Goal: Task Accomplishment & Management: Complete application form

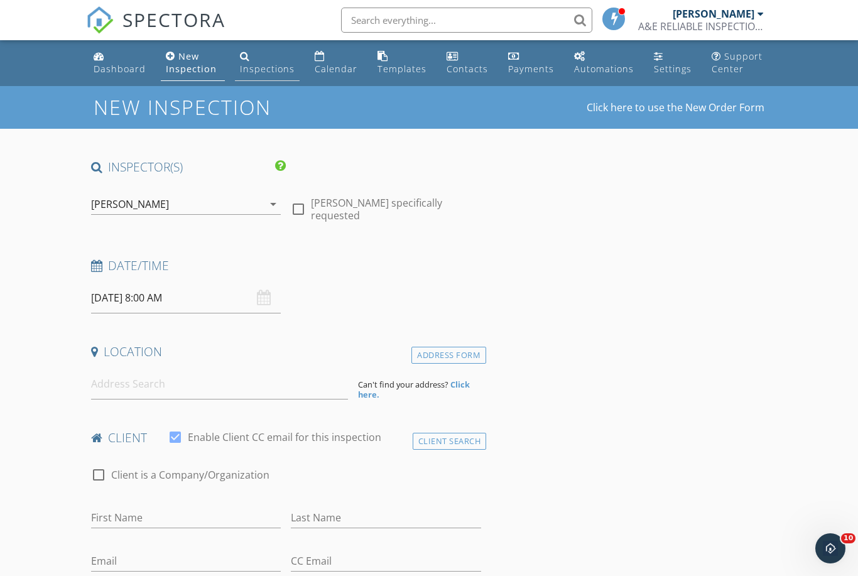
click at [260, 70] on div "Inspections" at bounding box center [267, 69] width 55 height 12
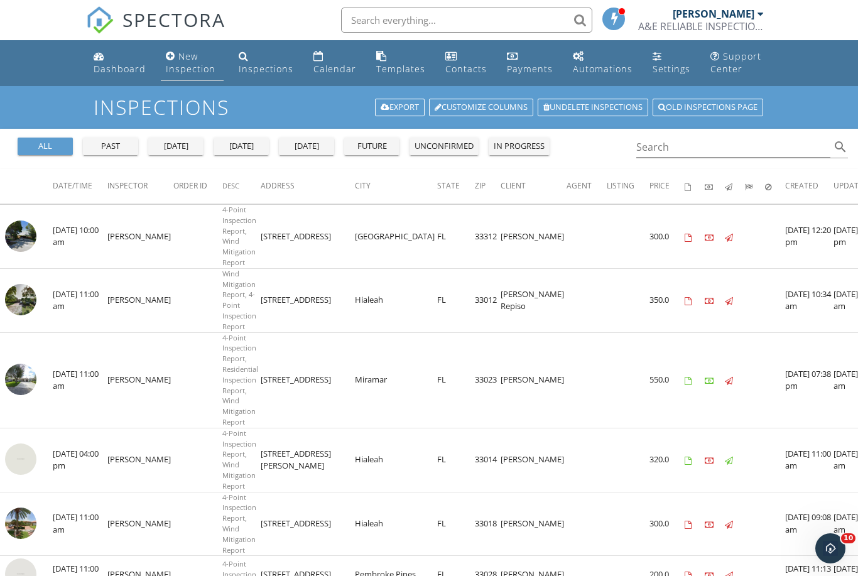
click at [169, 62] on link "New Inspection" at bounding box center [192, 63] width 63 height 36
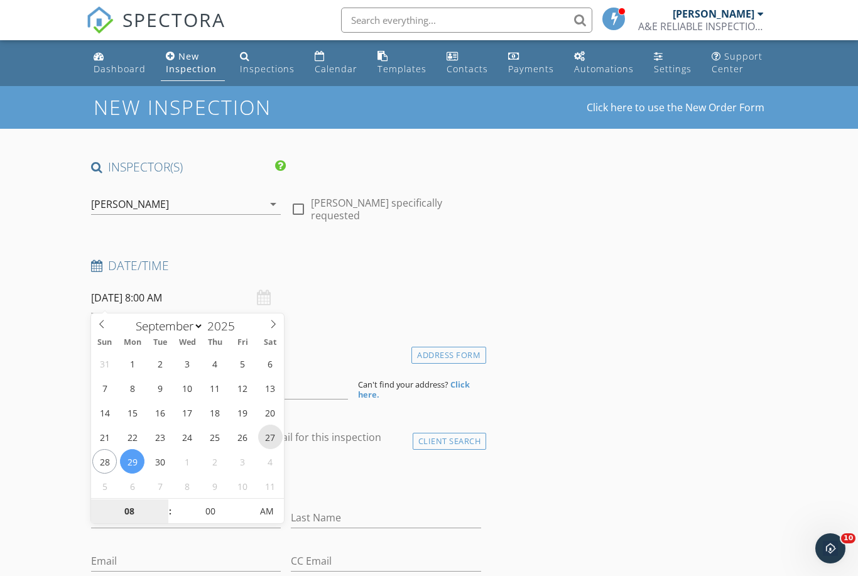
type input "09/27/2025 8:00 AM"
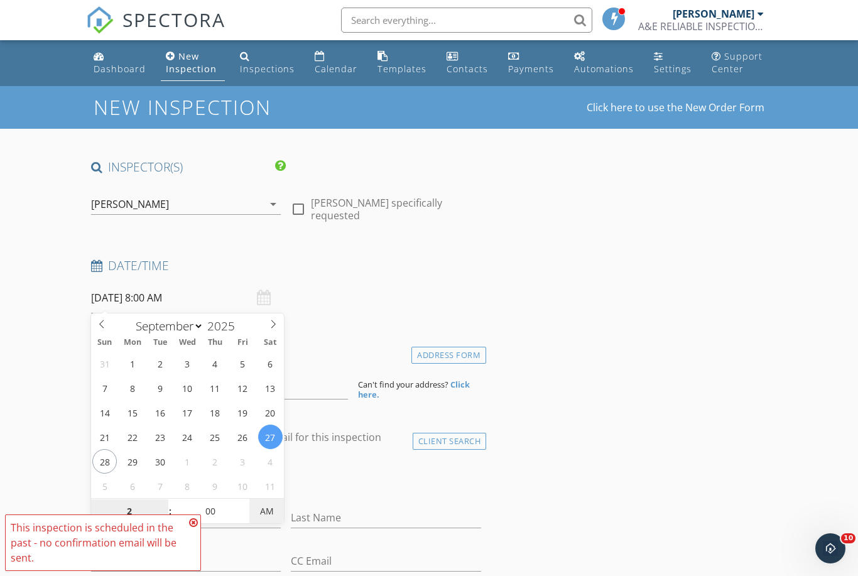
type input "02"
type input "09/27/2025 2:00 PM"
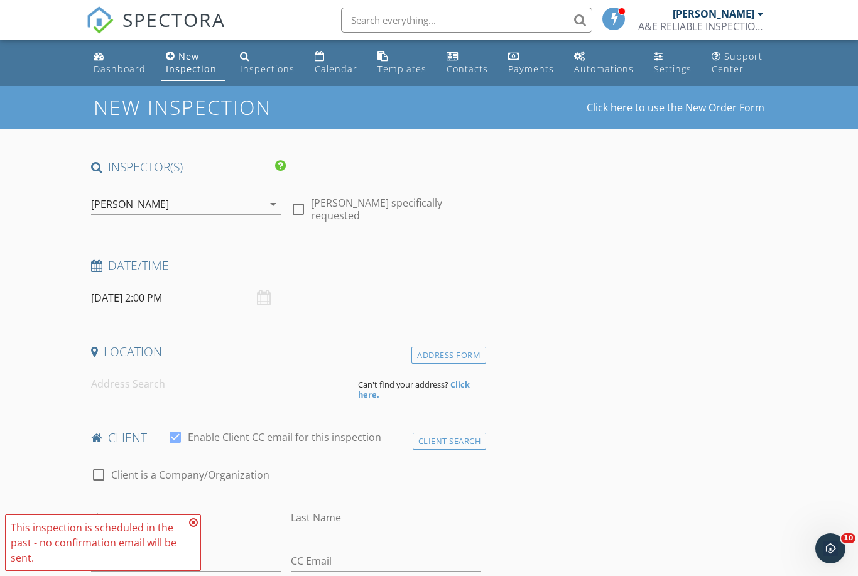
click at [148, 381] on input at bounding box center [219, 384] width 257 height 31
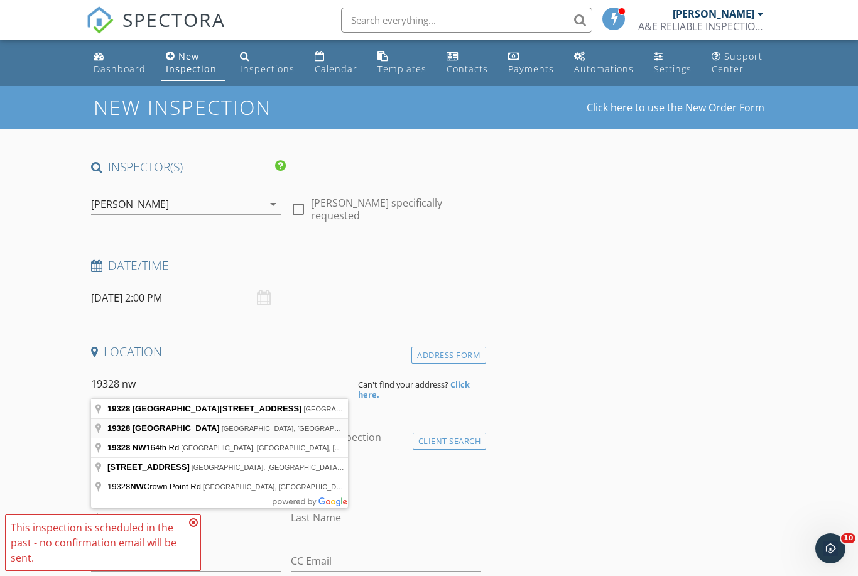
type input "19328 Northwest 46th Avenue, Miami Gardens, FL, USA"
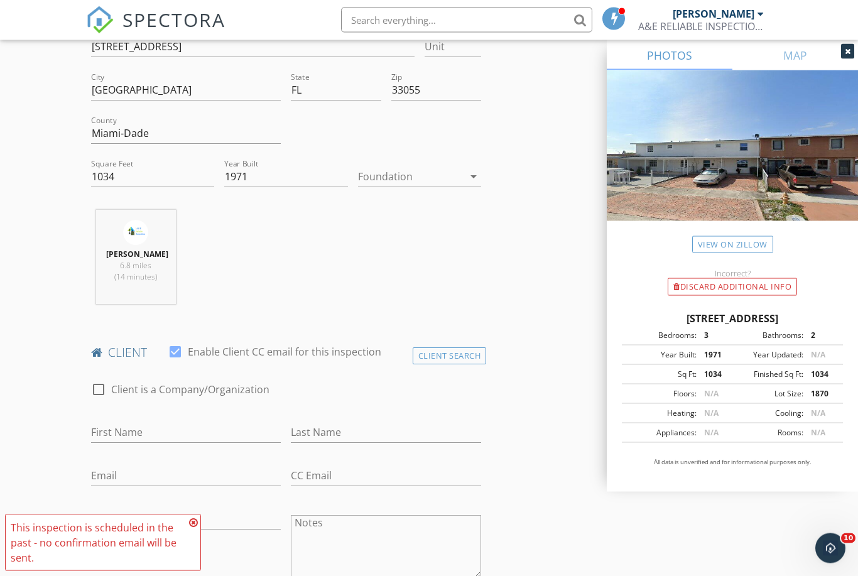
scroll to position [343, 0]
click at [135, 442] on input "First Name" at bounding box center [186, 431] width 190 height 21
type input "Alexander"
click at [352, 428] on div "Last Name" at bounding box center [386, 434] width 190 height 41
click at [319, 441] on input "Last Name" at bounding box center [386, 431] width 190 height 21
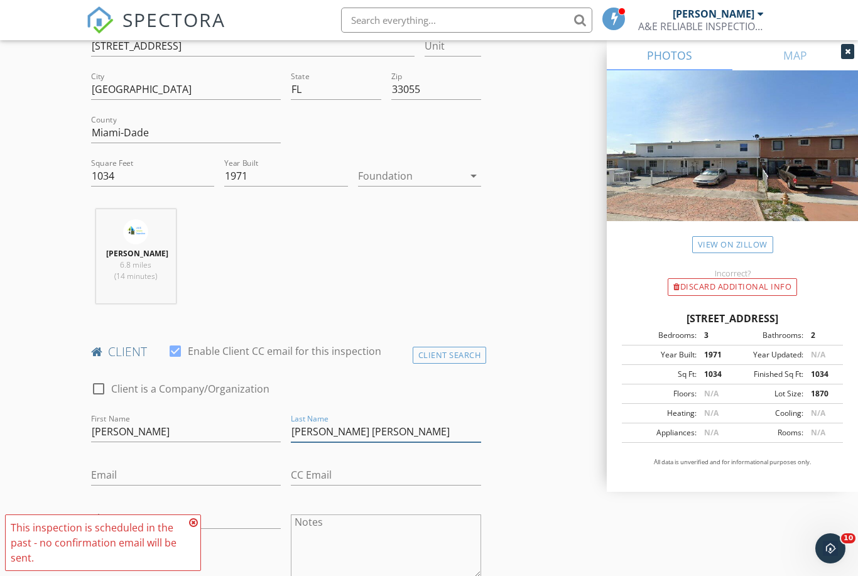
type input "Guerra Fuentes"
click at [124, 479] on input "Email" at bounding box center [186, 475] width 190 height 21
type input "fuentesrealinvestments@yahoo.com"
click at [134, 529] on input "Phone" at bounding box center [186, 518] width 190 height 21
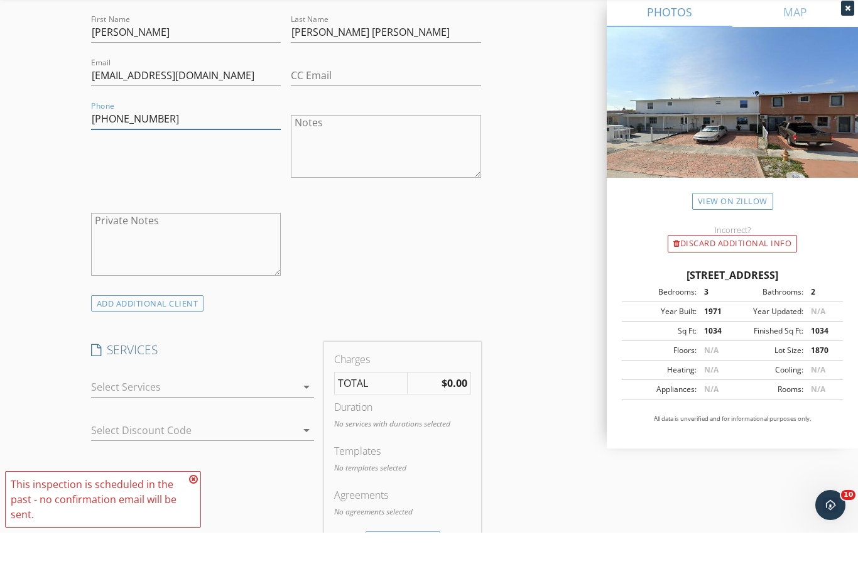
scroll to position [700, 0]
type input "786-391-5477"
click at [296, 420] on div at bounding box center [194, 430] width 206 height 20
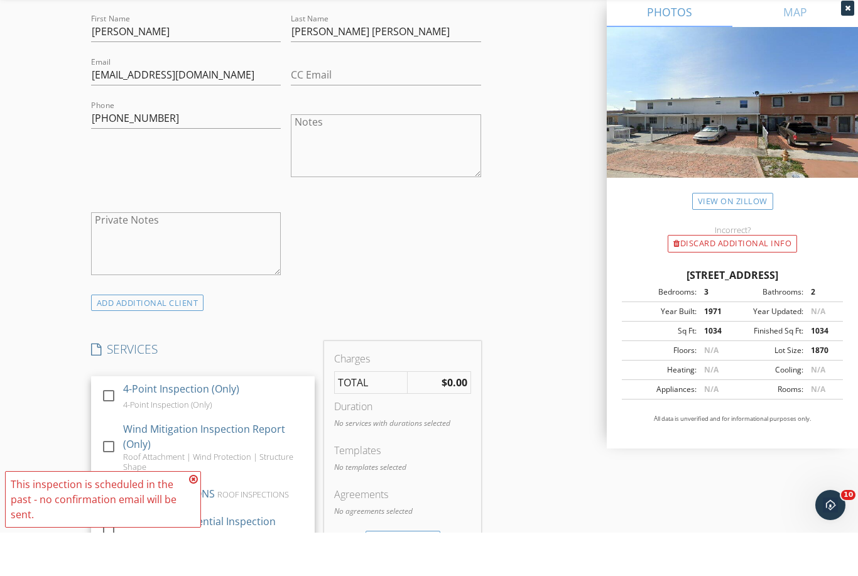
scroll to position [743, 0]
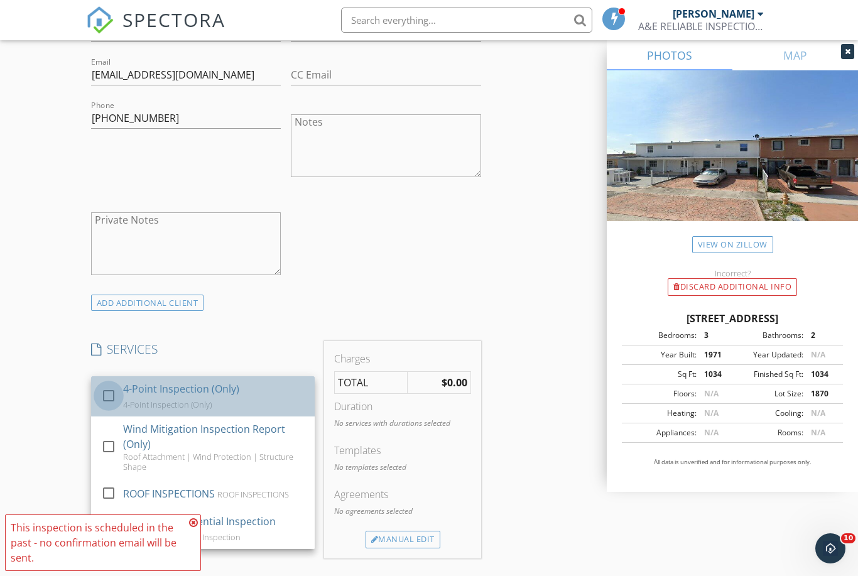
click at [102, 398] on div at bounding box center [108, 395] width 21 height 21
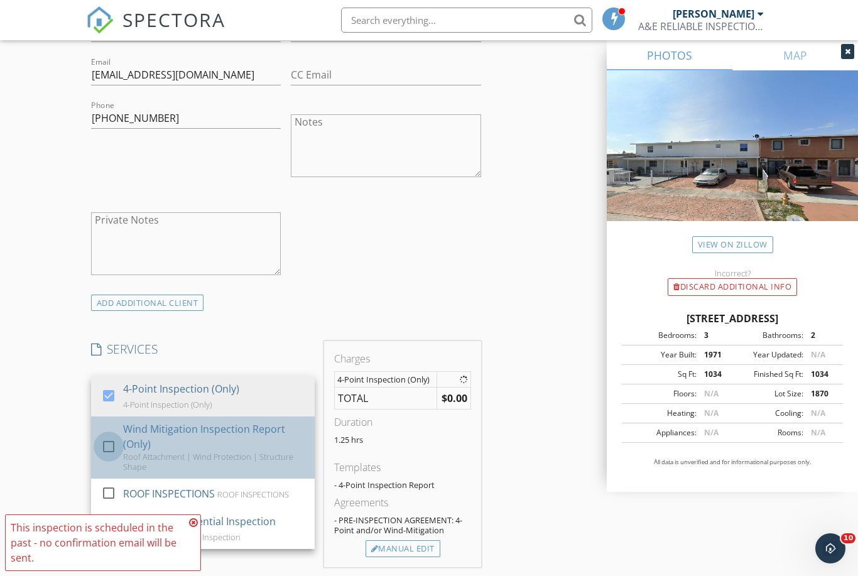
click at [104, 457] on div at bounding box center [108, 446] width 21 height 21
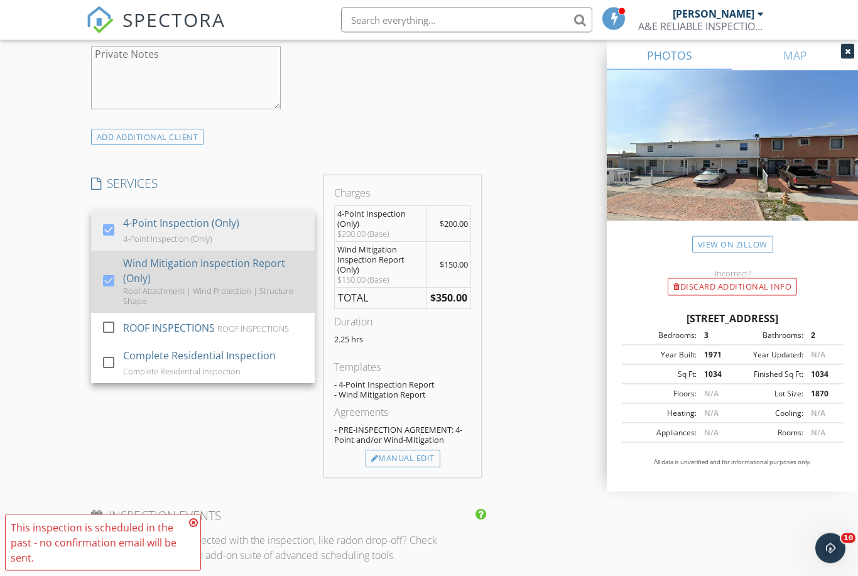
scroll to position [916, 0]
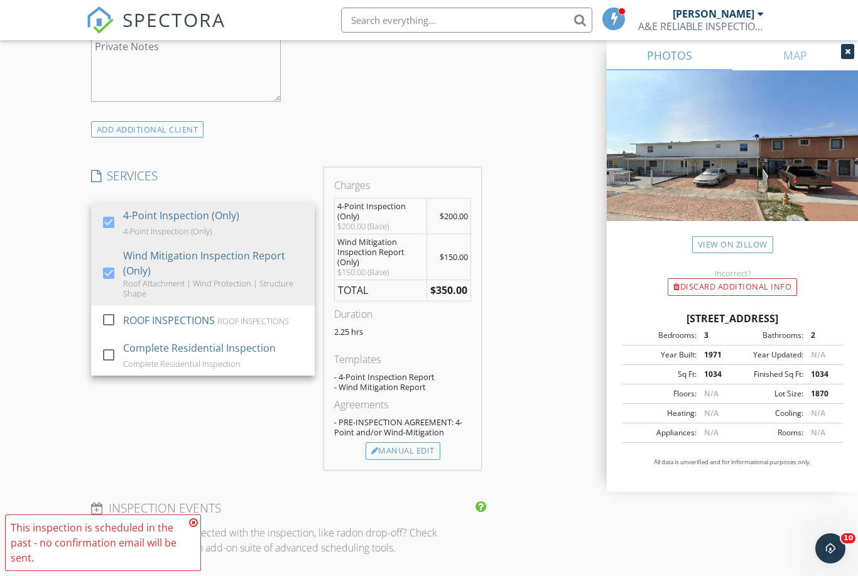
click at [106, 451] on div "SERVICES check_box 4-Point Inspection (Only) 4-Point Inspection (Only) check_bo…" at bounding box center [203, 319] width 234 height 302
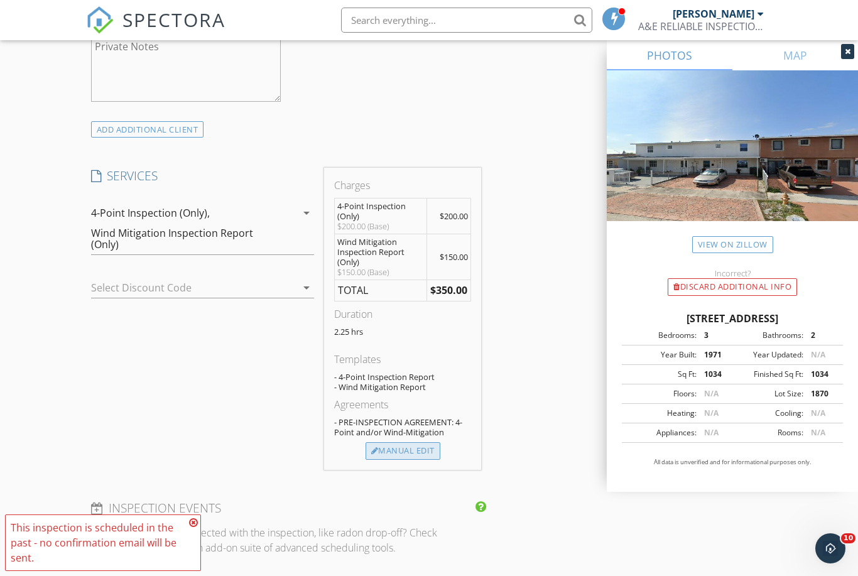
click at [414, 460] on div "Manual Edit" at bounding box center [403, 451] width 75 height 18
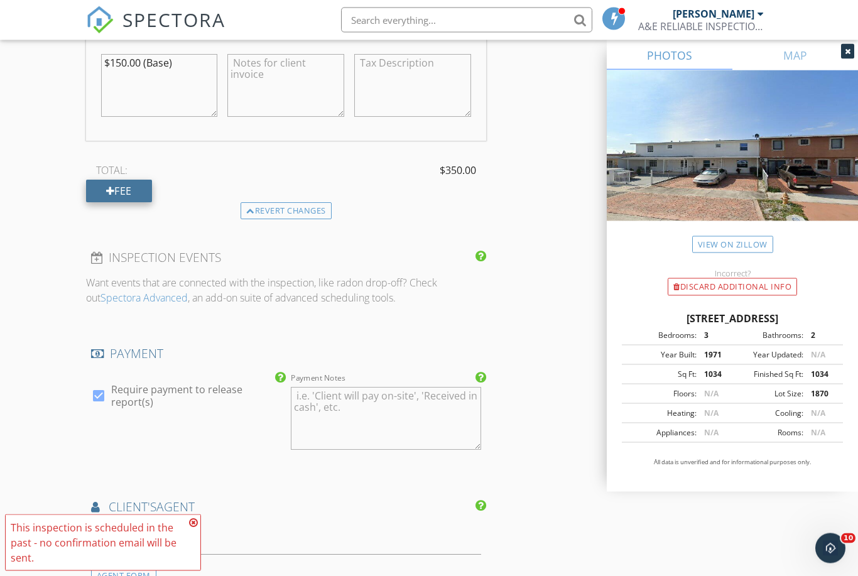
scroll to position [1413, 0]
click at [128, 202] on div "Fee" at bounding box center [119, 191] width 66 height 23
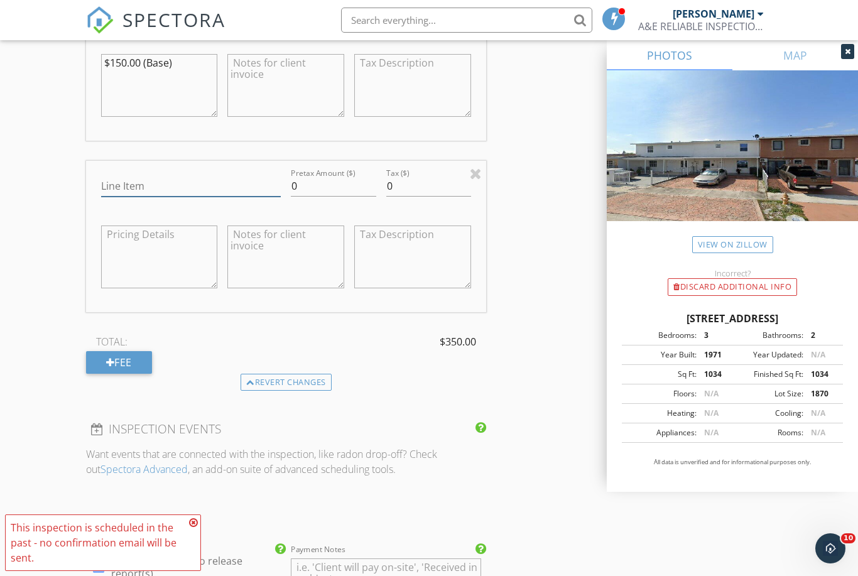
click at [145, 190] on input "Line Item" at bounding box center [191, 186] width 180 height 21
type input "Bundle"
click at [318, 193] on input "0" at bounding box center [333, 187] width 85 height 21
type input "-50"
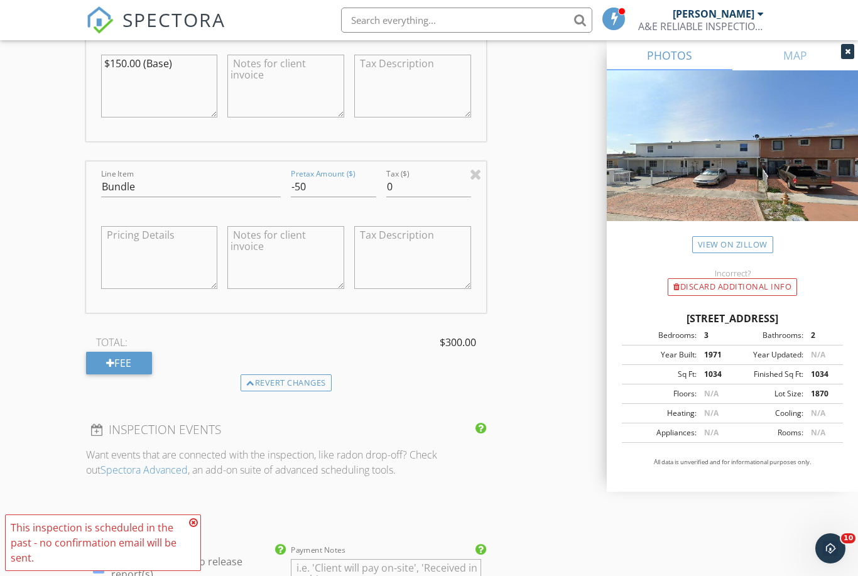
click at [554, 389] on div "INSPECTOR(S) check_box Enrique Marrero Perez PRIMARY Enrique Marrero Perez arro…" at bounding box center [429, 27] width 687 height 2562
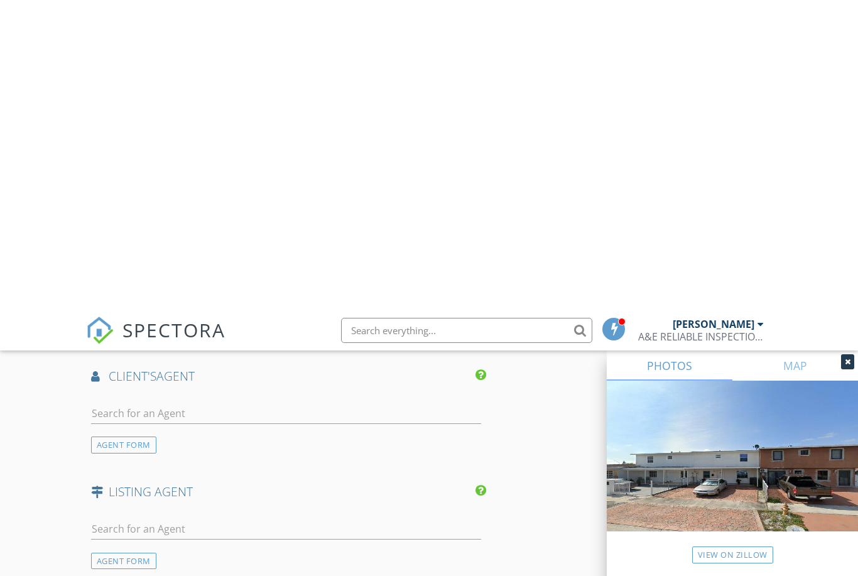
scroll to position [2140, 0]
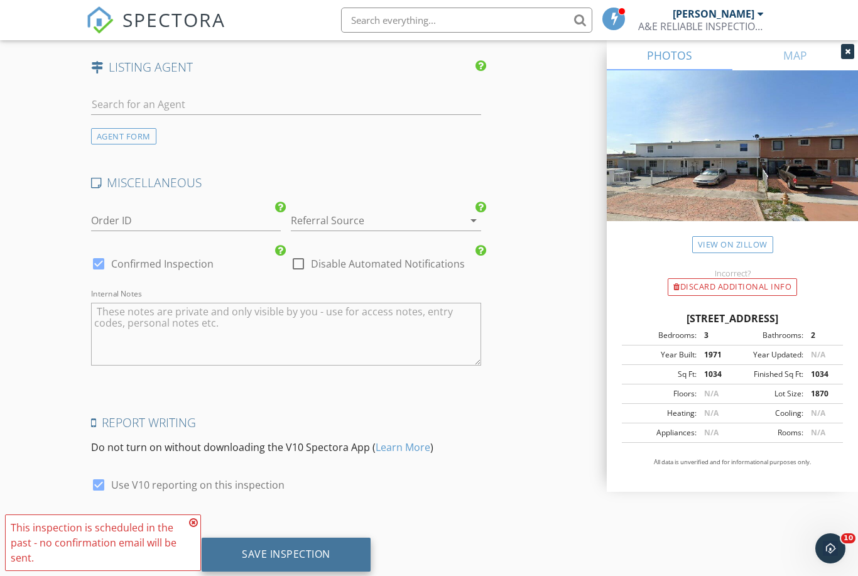
click at [341, 569] on div "Save Inspection" at bounding box center [286, 555] width 169 height 34
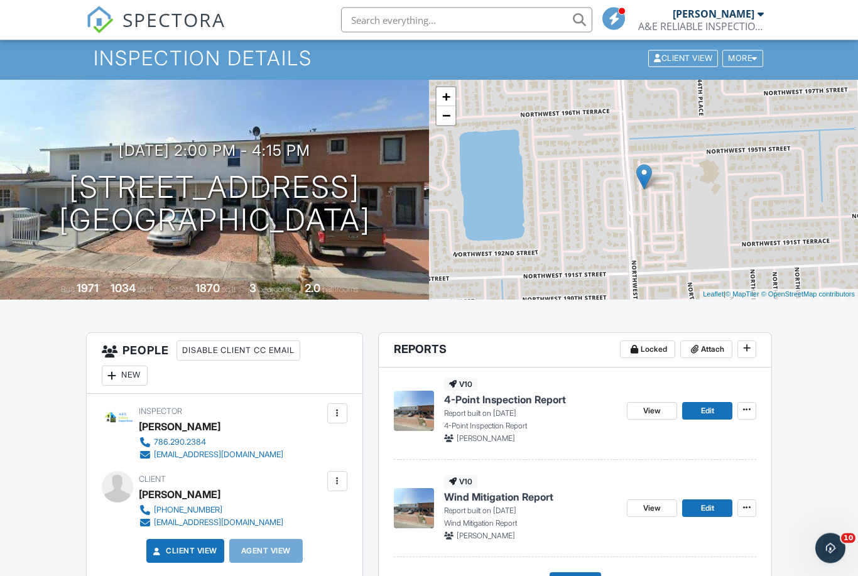
scroll to position [102, 0]
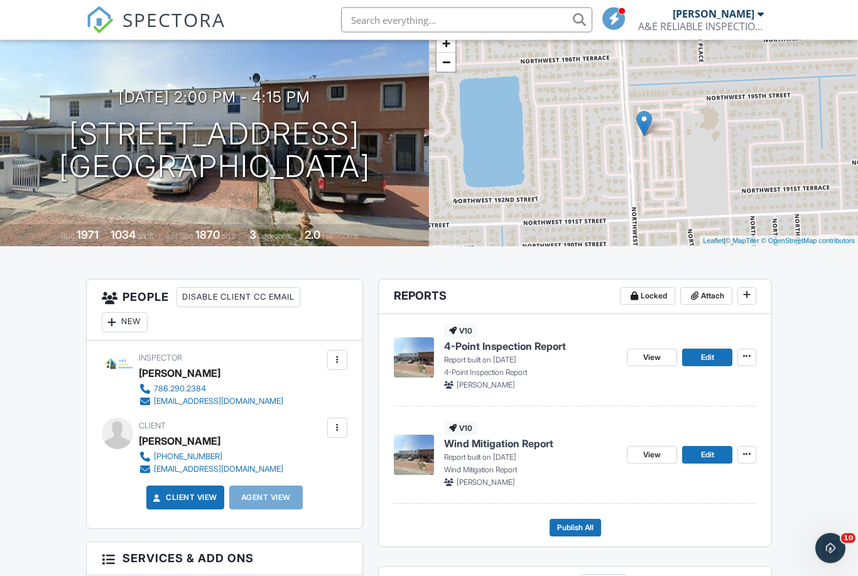
click at [419, 361] on img at bounding box center [414, 358] width 40 height 40
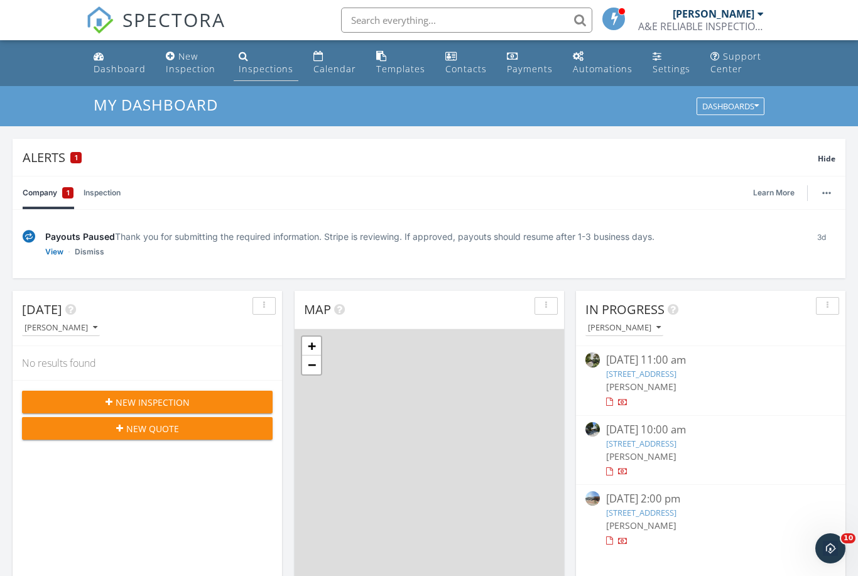
click at [247, 68] on div "Inspections" at bounding box center [266, 69] width 55 height 12
